Goal: Check status: Check status

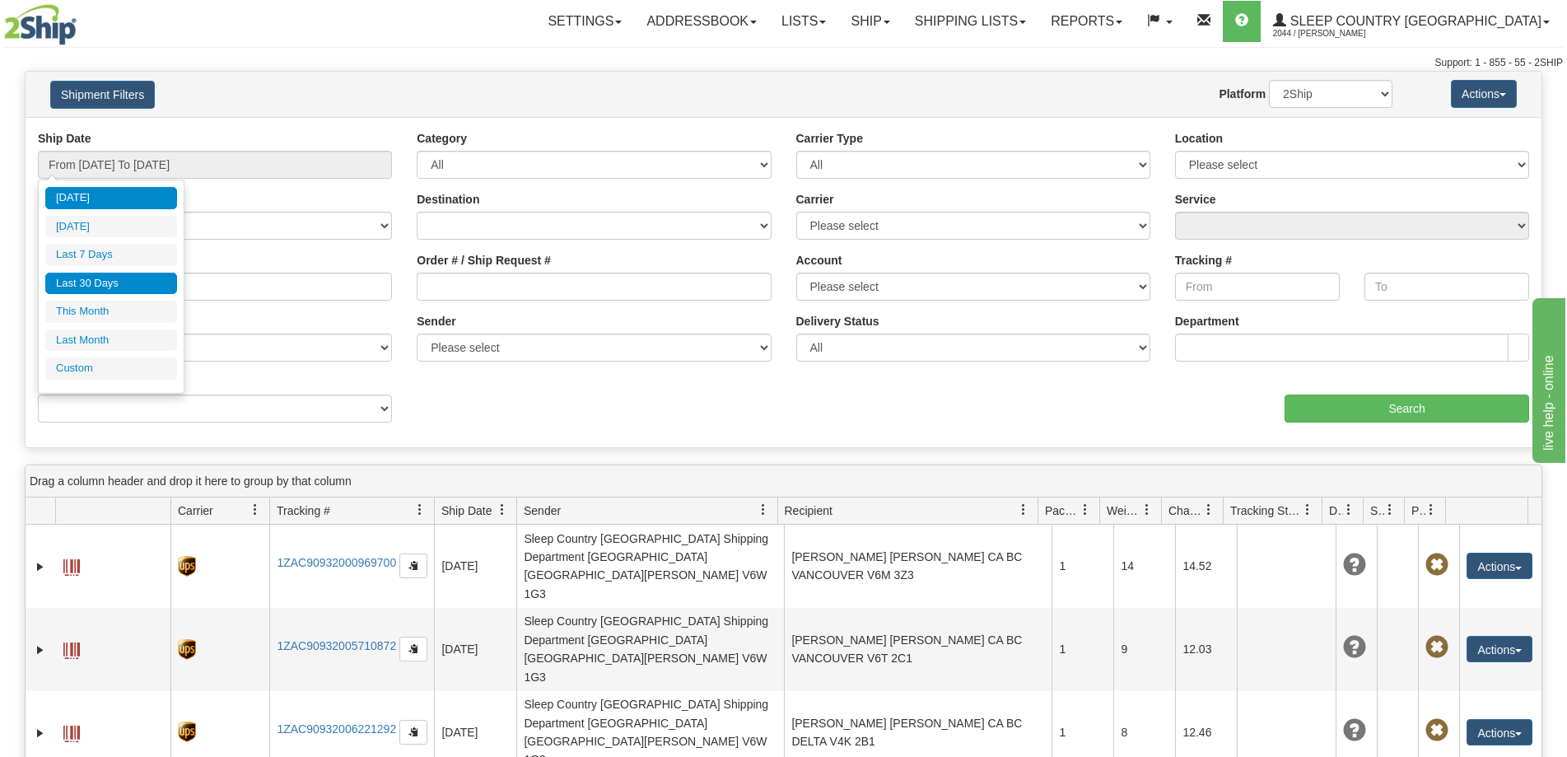
click at [108, 286] on li "Last 30 Days" at bounding box center [111, 284] width 132 height 22
type input "From [DATE] To [DATE]"
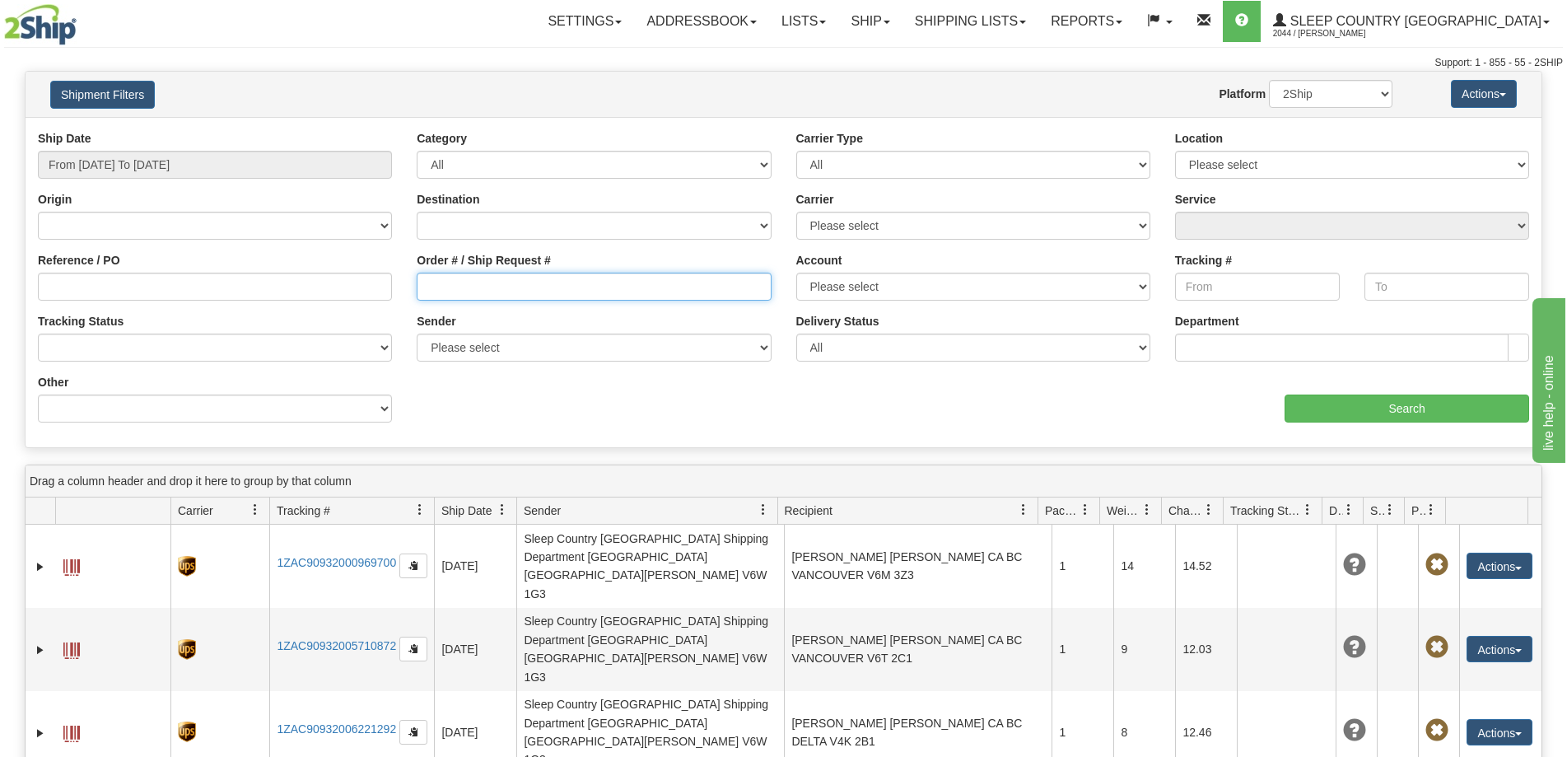
click at [478, 281] on input "Order # / Ship Request #" at bounding box center [594, 287] width 354 height 28
type input "1060854"
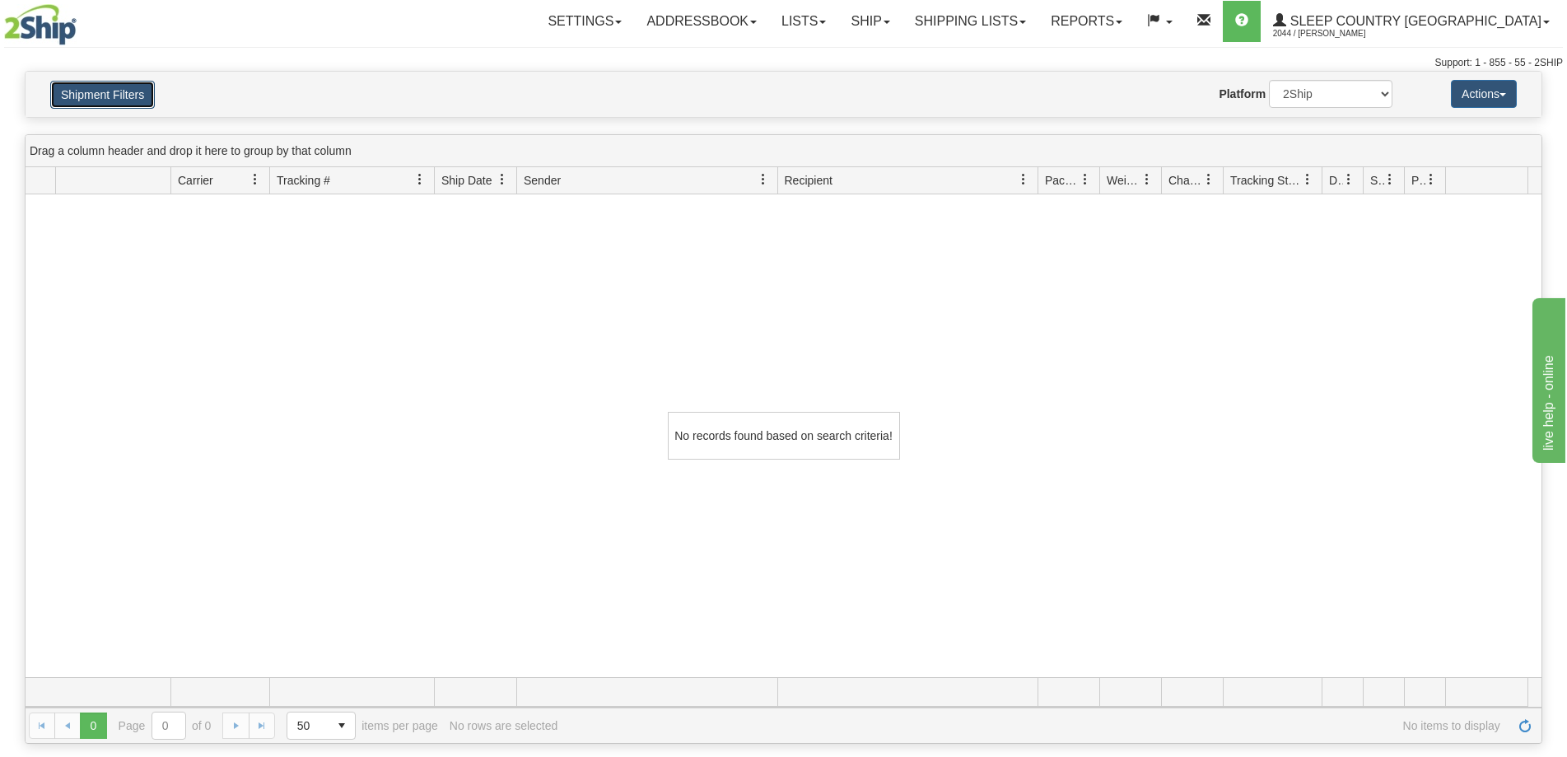
click at [119, 92] on button "Shipment Filters" at bounding box center [102, 95] width 105 height 28
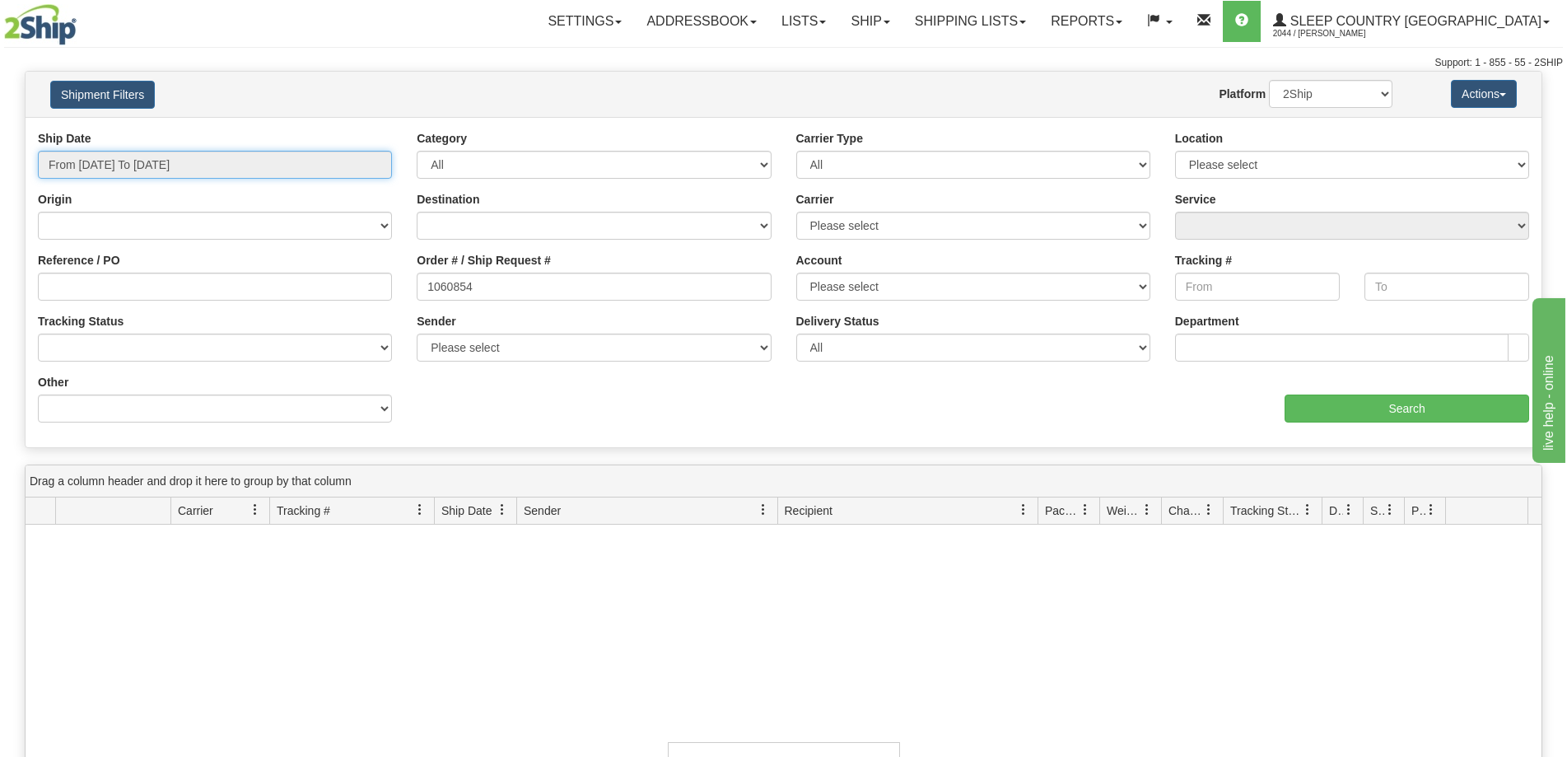
click at [111, 167] on input "From [DATE] To [DATE]" at bounding box center [215, 165] width 354 height 28
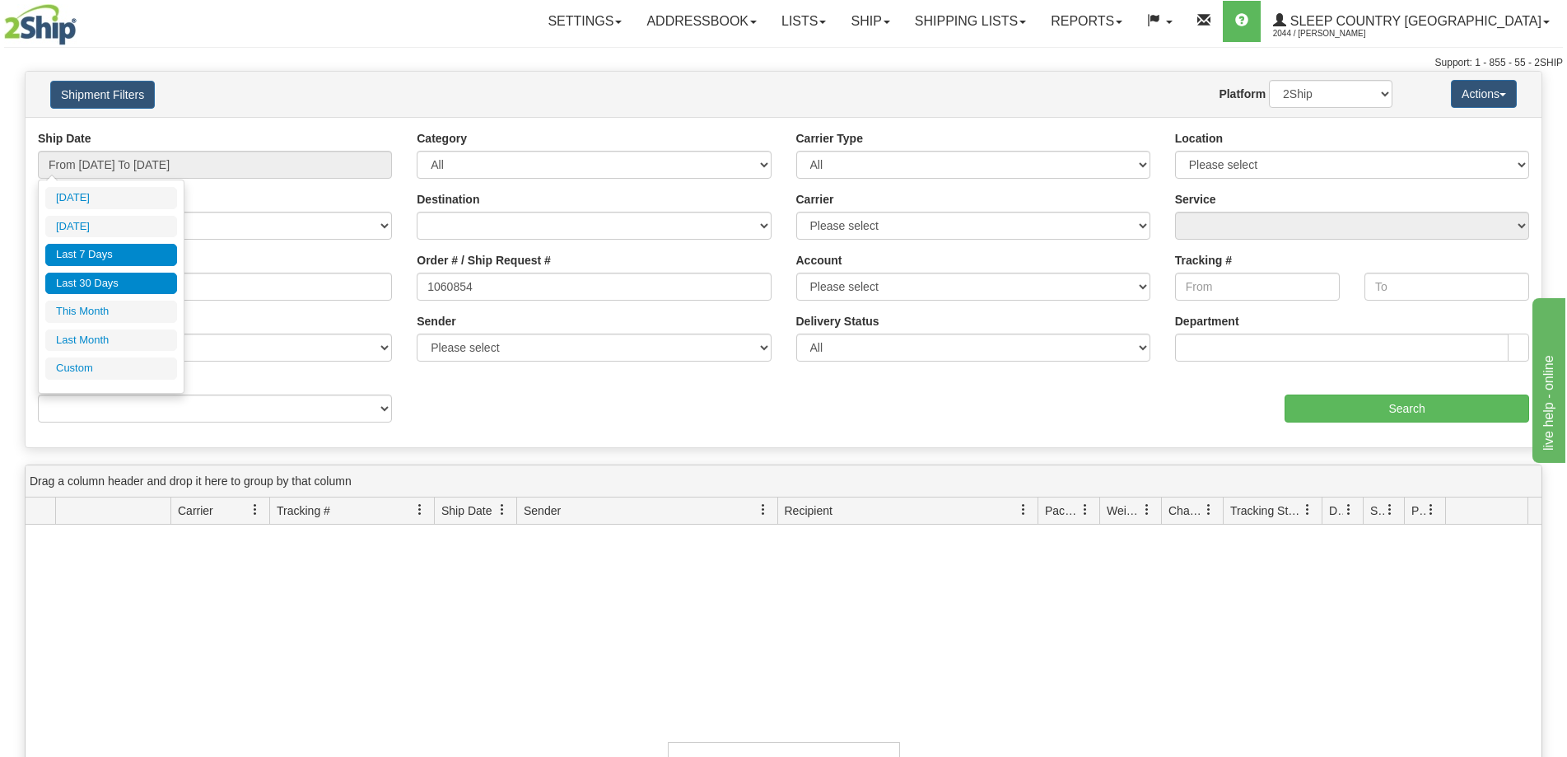
click at [121, 261] on li "Last 7 Days" at bounding box center [111, 255] width 132 height 22
type input "From [DATE] To [DATE]"
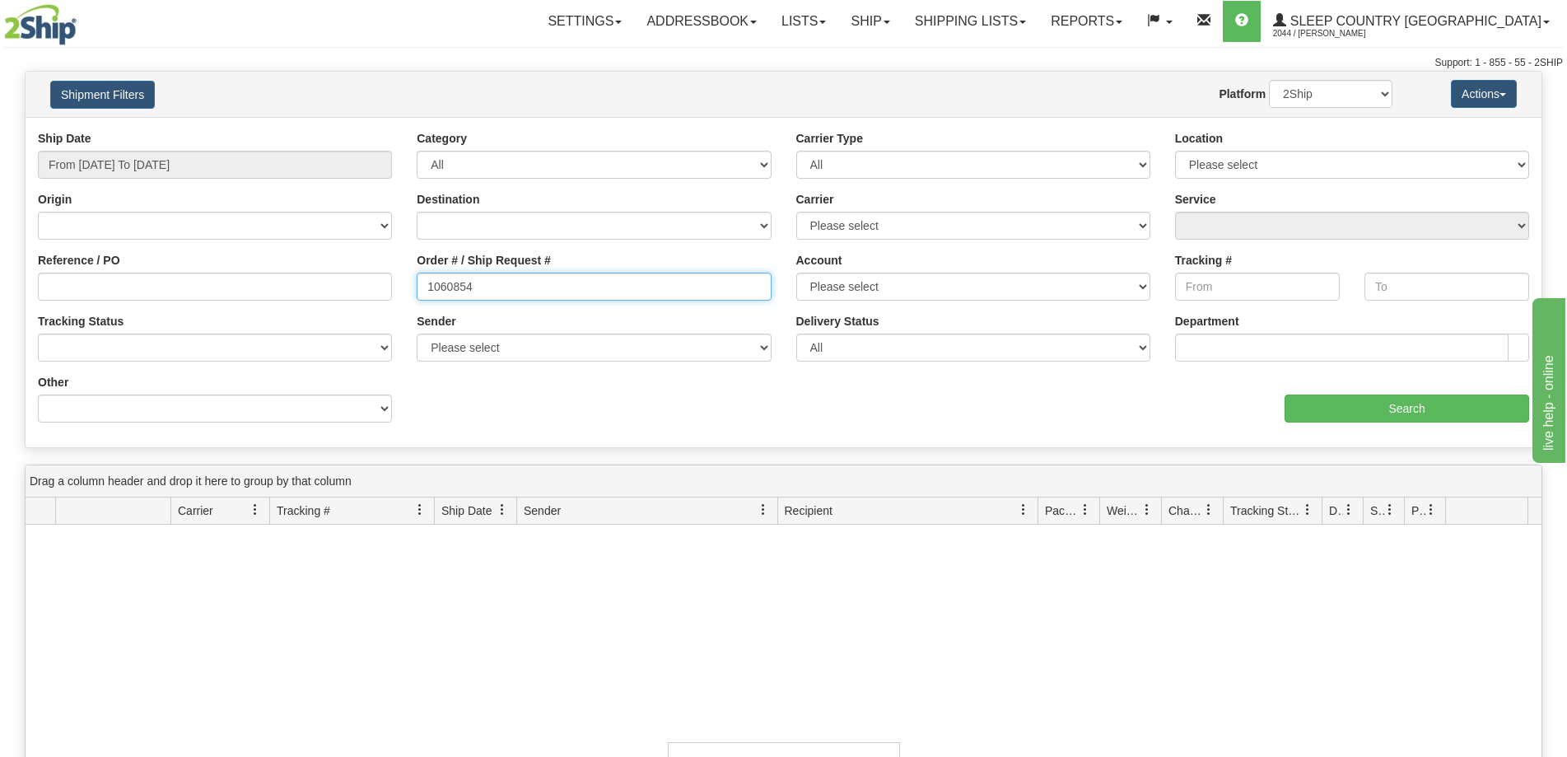
click at [497, 289] on input "1060854" at bounding box center [594, 287] width 354 height 28
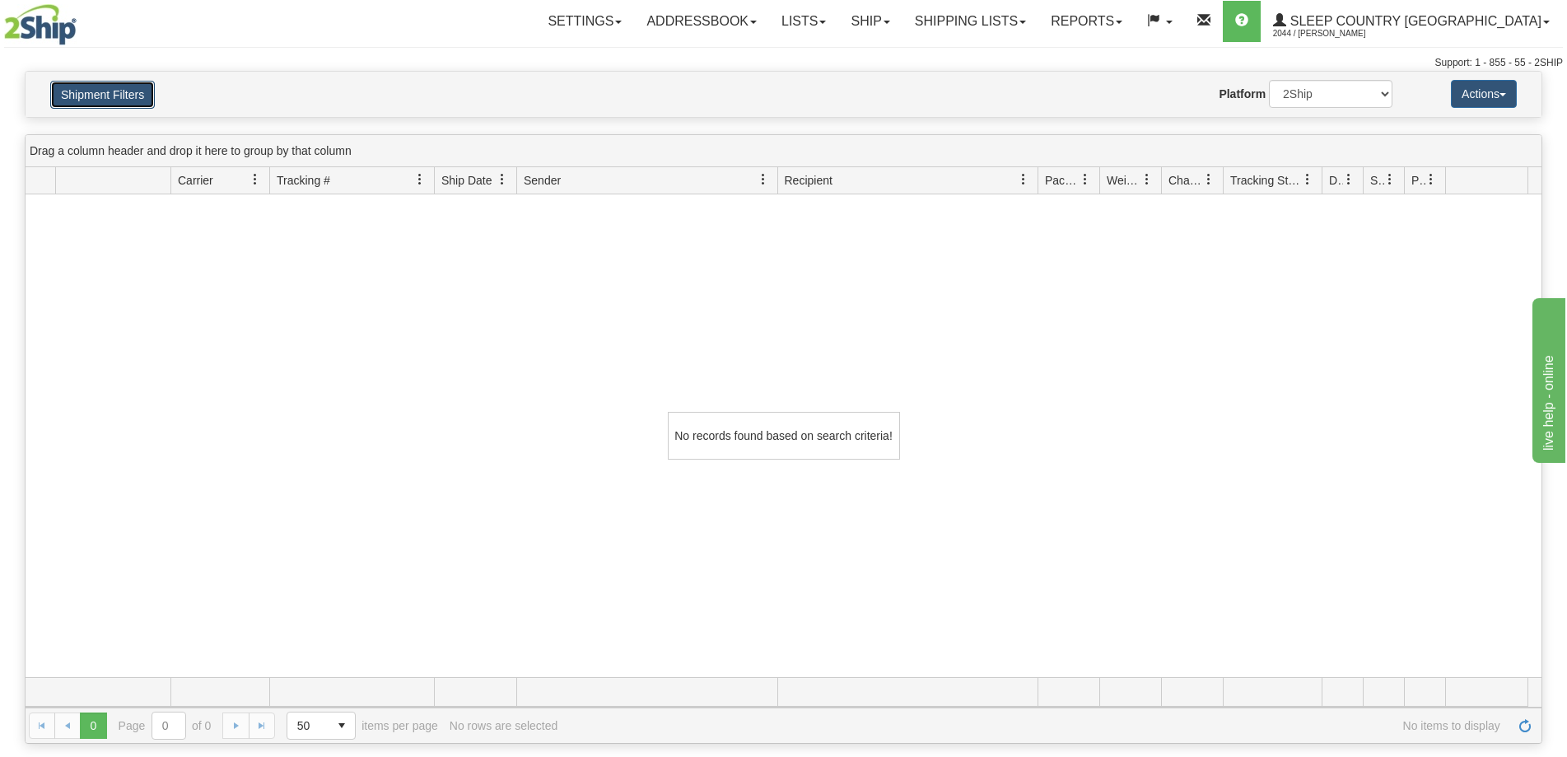
click at [127, 101] on button "Shipment Filters" at bounding box center [102, 95] width 105 height 28
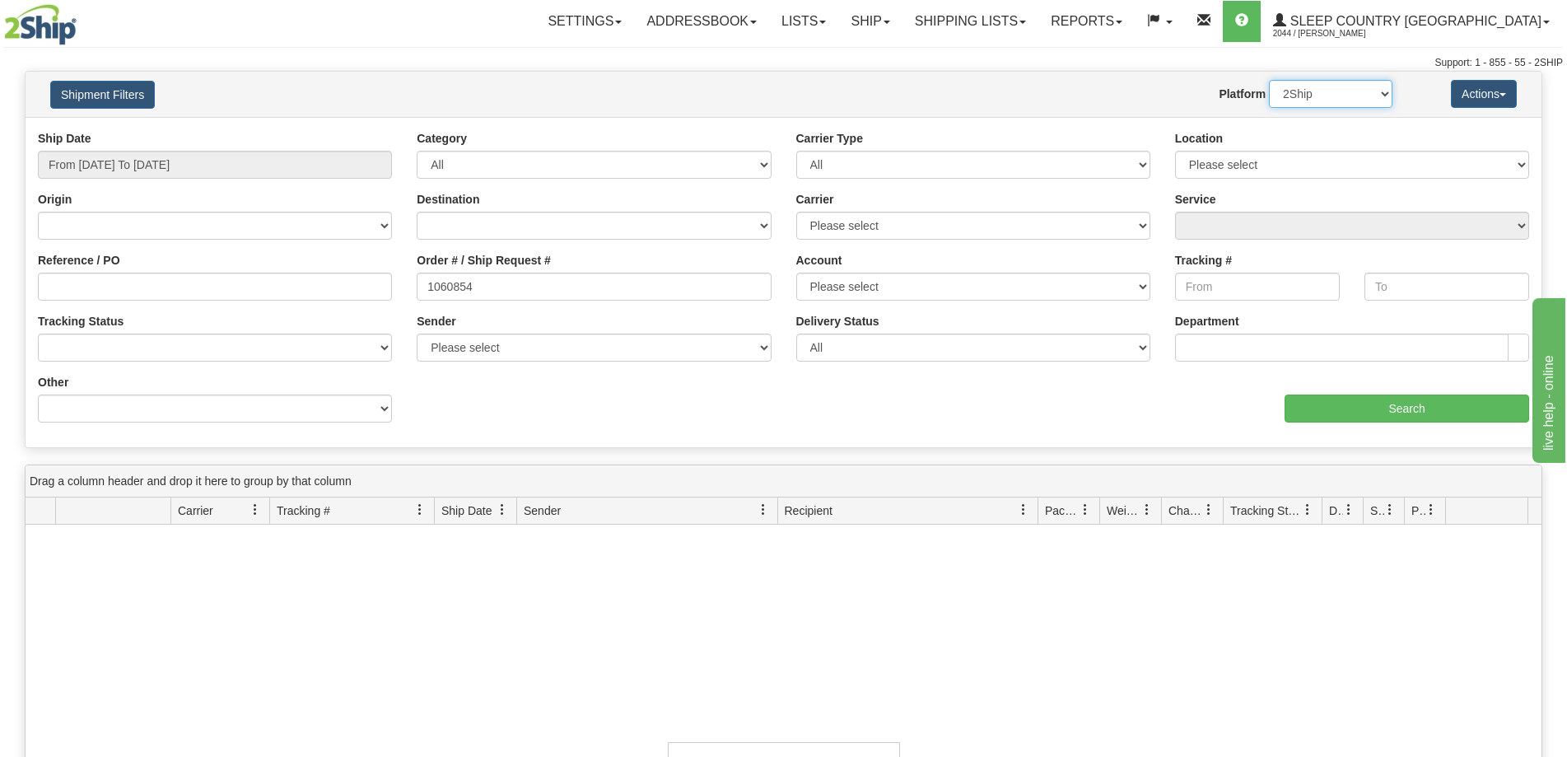
drag, startPoint x: 1332, startPoint y: 93, endPoint x: 1325, endPoint y: 107, distance: 15.5
click at [1332, 93] on select "2Ship Imported" at bounding box center [1330, 94] width 123 height 28
select select "1"
click at [1269, 80] on select "2Ship Imported" at bounding box center [1330, 94] width 123 height 28
